Goal: Find specific page/section: Find specific page/section

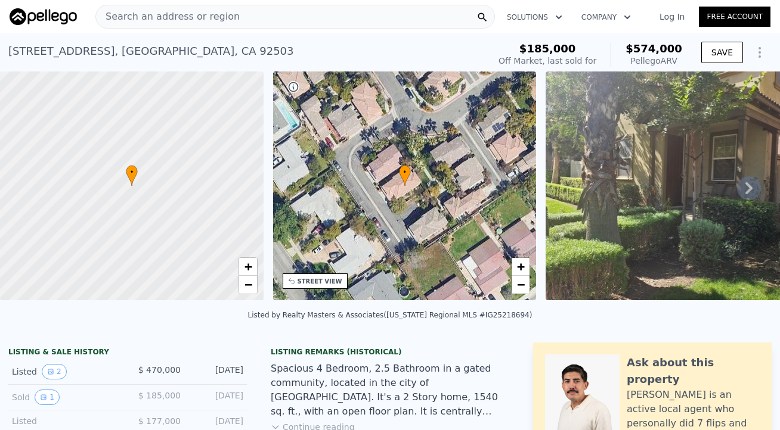
click at [749, 186] on icon at bounding box center [748, 188] width 7 height 12
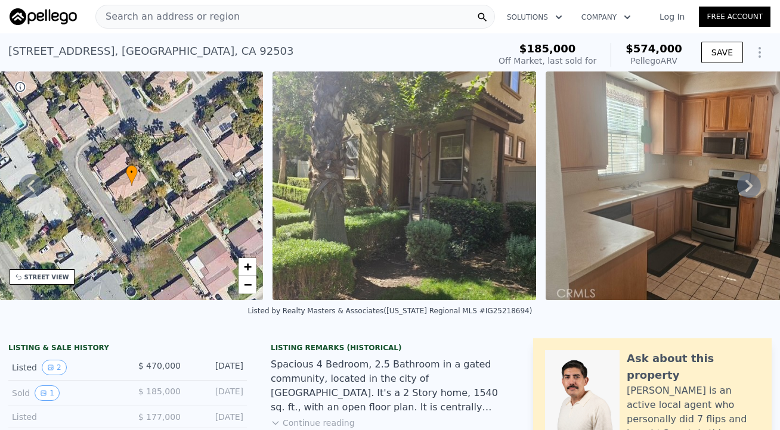
click at [749, 186] on icon at bounding box center [749, 186] width 24 height 24
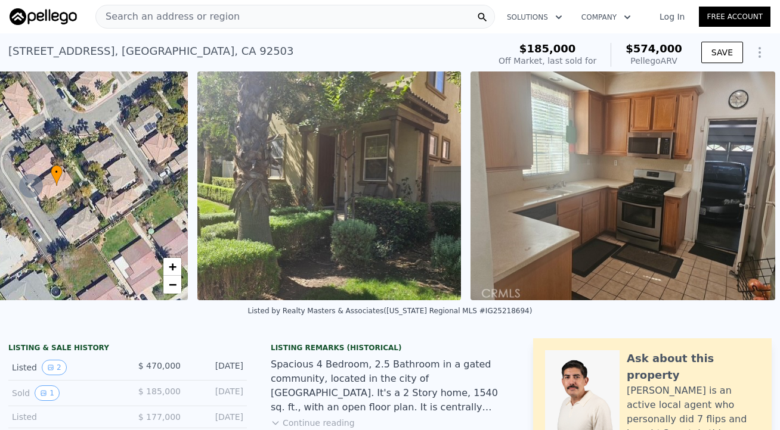
click at [749, 186] on img at bounding box center [622, 186] width 305 height 229
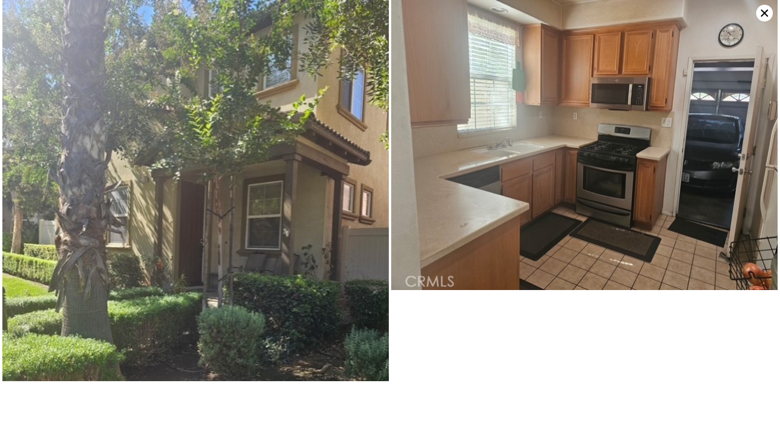
click at [766, 11] on icon at bounding box center [764, 13] width 7 height 7
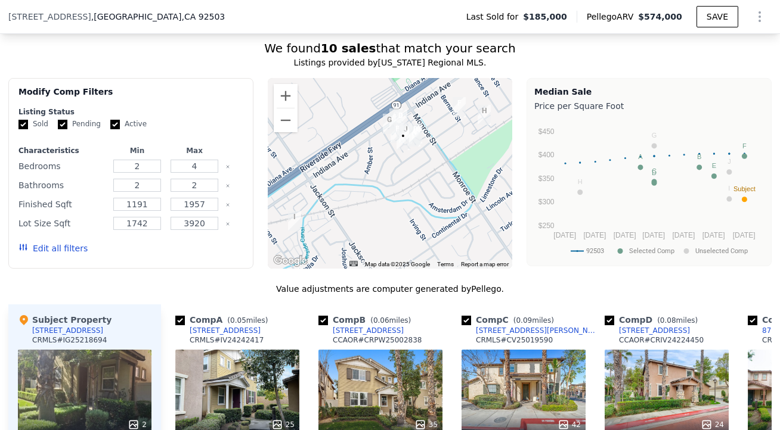
scroll to position [1001, 0]
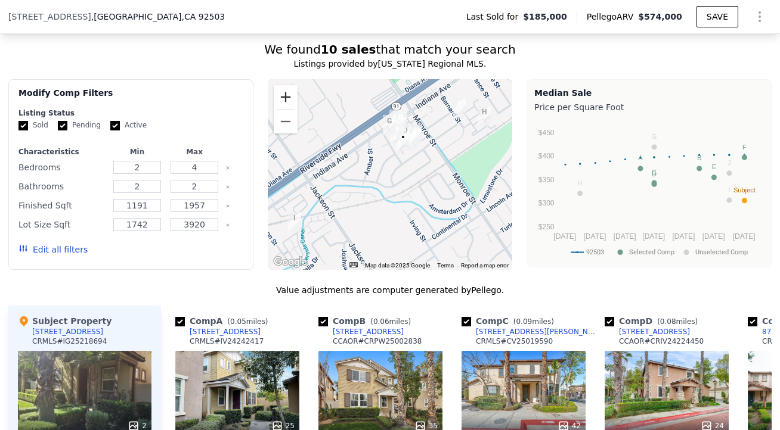
click at [291, 97] on button "Zoom in" at bounding box center [286, 97] width 24 height 24
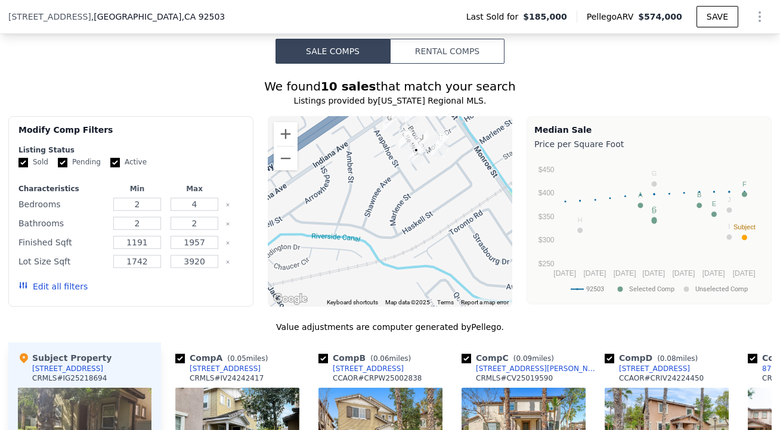
scroll to position [958, 0]
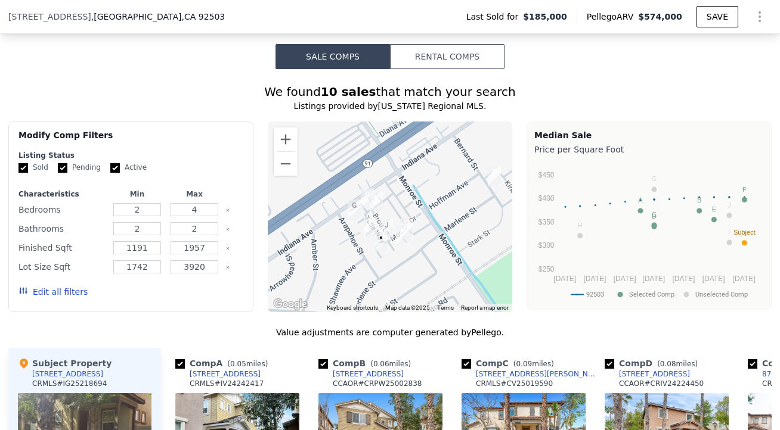
drag, startPoint x: 393, startPoint y: 174, endPoint x: 358, endPoint y: 257, distance: 90.5
click at [358, 257] on div at bounding box center [390, 217] width 245 height 191
click at [284, 145] on button "Zoom in" at bounding box center [286, 140] width 24 height 24
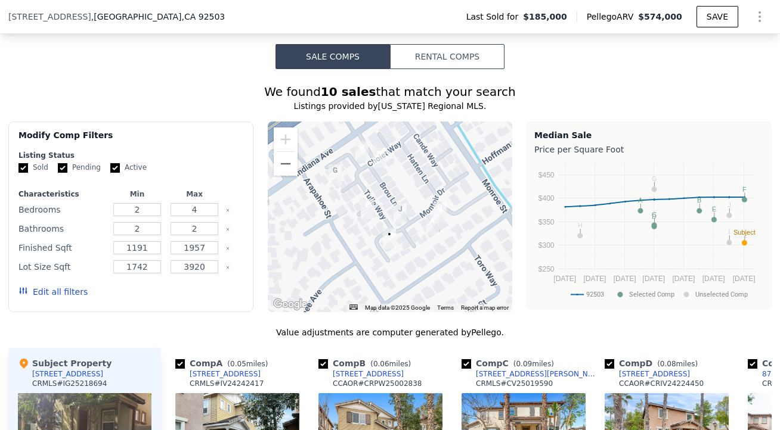
drag, startPoint x: 401, startPoint y: 201, endPoint x: 417, endPoint y: 163, distance: 42.2
click at [417, 163] on div at bounding box center [390, 217] width 245 height 191
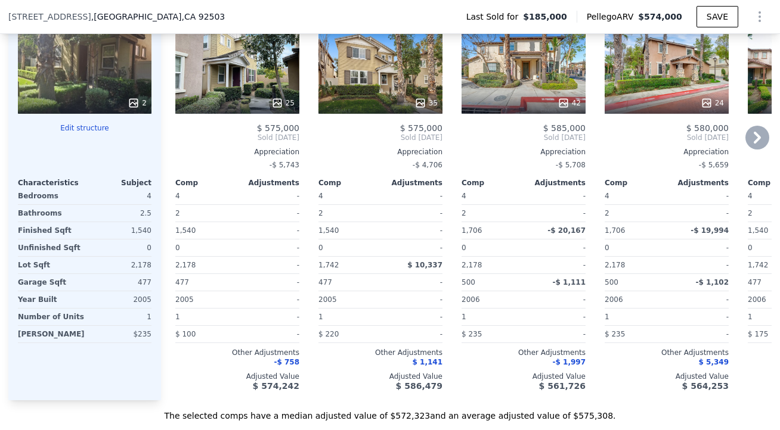
scroll to position [1329, 0]
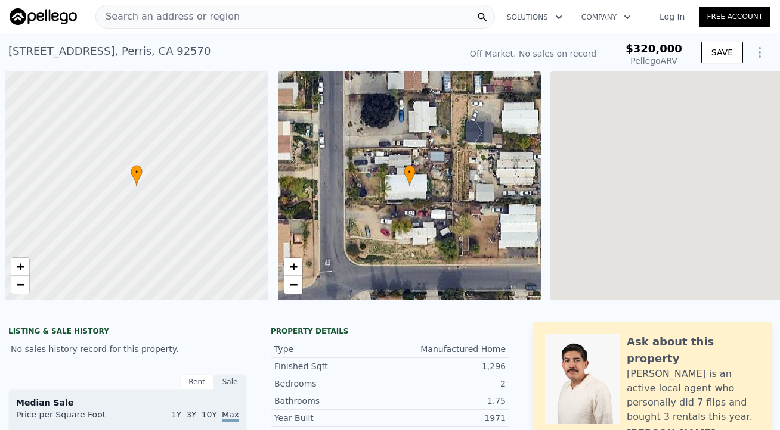
scroll to position [0, 5]
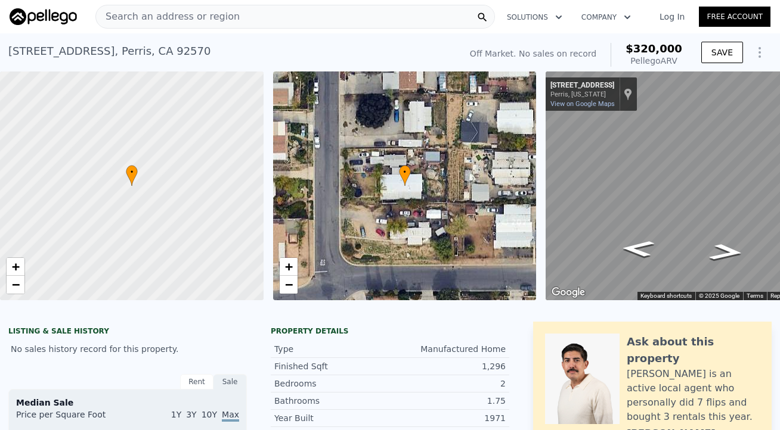
click at [186, 13] on span "Search an address or region" at bounding box center [168, 17] width 144 height 14
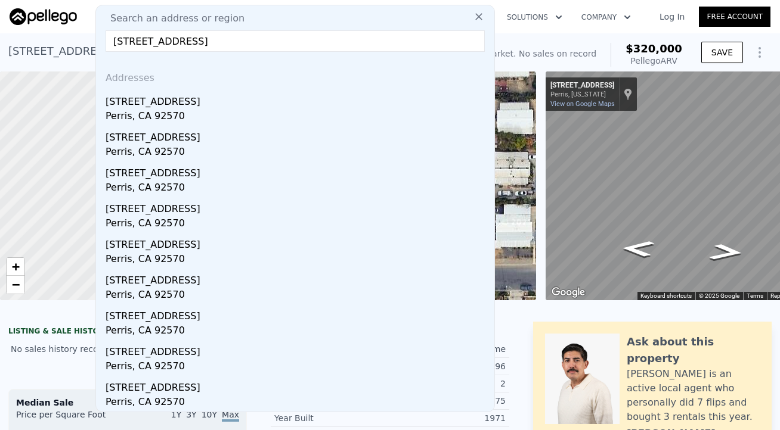
click at [129, 41] on input "[STREET_ADDRESS]" at bounding box center [294, 40] width 379 height 21
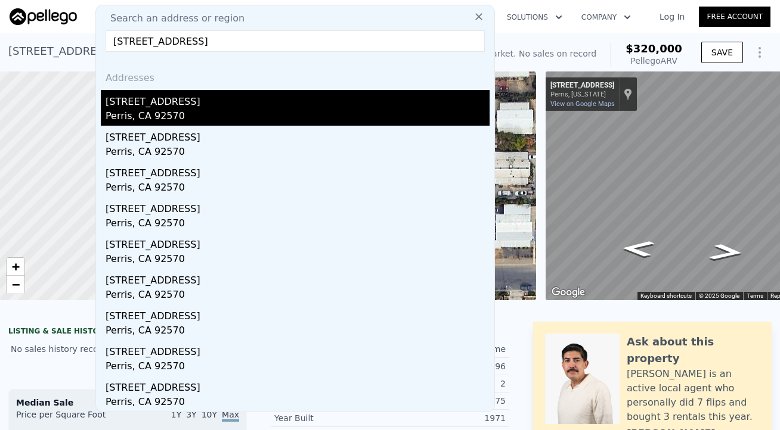
type input "[STREET_ADDRESS]"
click at [134, 103] on div "540 Iroquois Rd" at bounding box center [297, 99] width 384 height 19
